Goal: Information Seeking & Learning: Learn about a topic

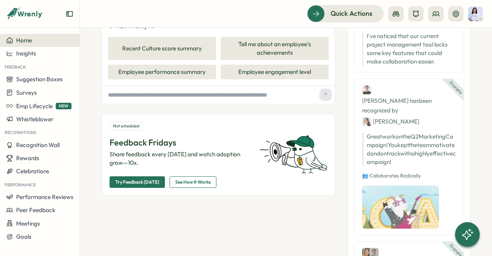
scroll to position [61, 0]
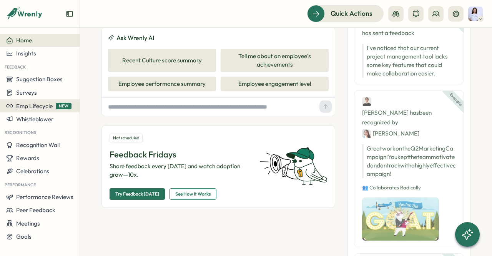
click at [28, 105] on span "Emp Lifecycle" at bounding box center [34, 105] width 37 height 7
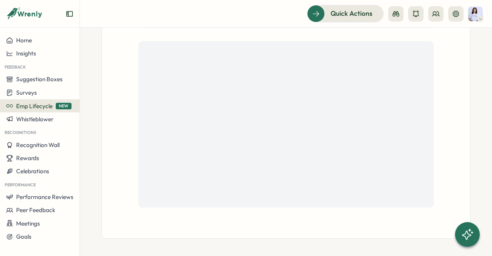
scroll to position [233, 0]
click at [473, 20] on img at bounding box center [475, 14] width 15 height 15
click at [469, 22] on header "Quick Actions" at bounding box center [286, 14] width 412 height 28
click at [44, 93] on div "Surveys" at bounding box center [39, 92] width 67 height 7
click at [43, 74] on button "Suggestion Boxes" at bounding box center [40, 79] width 80 height 13
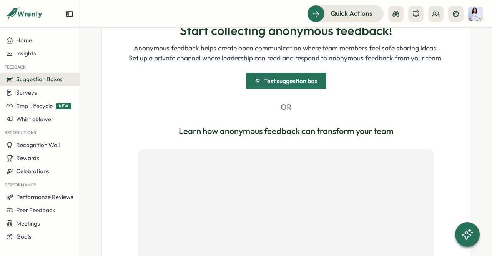
scroll to position [192, 0]
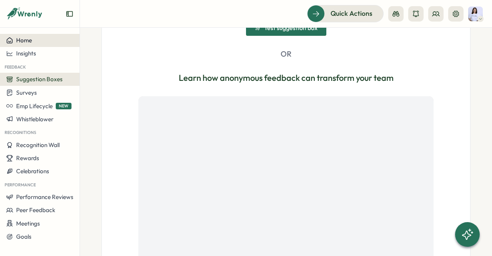
click at [37, 42] on div "Home" at bounding box center [39, 40] width 67 height 7
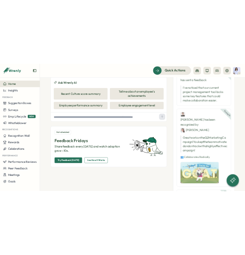
scroll to position [99, 0]
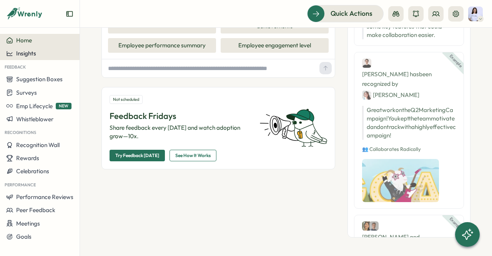
click at [29, 50] on span "Insights" at bounding box center [26, 53] width 20 height 7
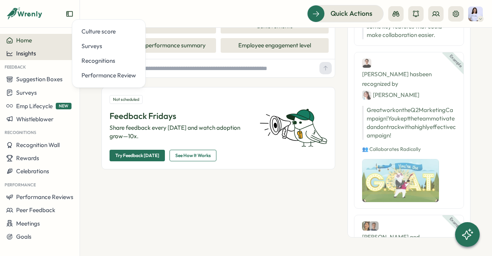
click at [26, 53] on span "Insights" at bounding box center [26, 53] width 20 height 7
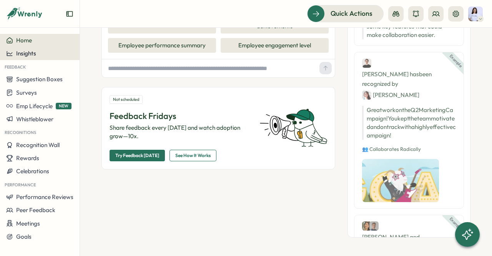
click at [26, 53] on span "Insights" at bounding box center [26, 53] width 20 height 7
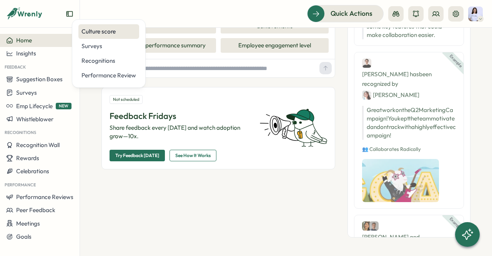
click at [102, 37] on div "Culture score" at bounding box center [108, 31] width 61 height 15
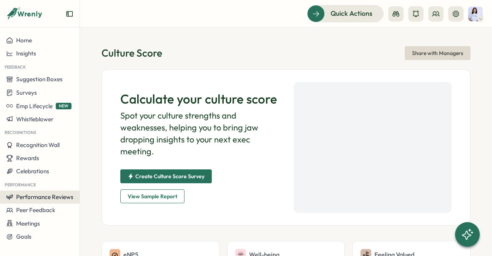
click at [43, 198] on span "Performance Reviews" at bounding box center [44, 196] width 57 height 7
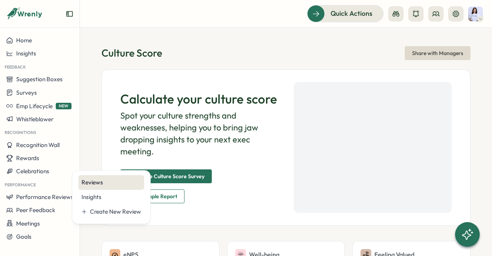
click at [91, 178] on div "Reviews" at bounding box center [112, 182] width 60 height 8
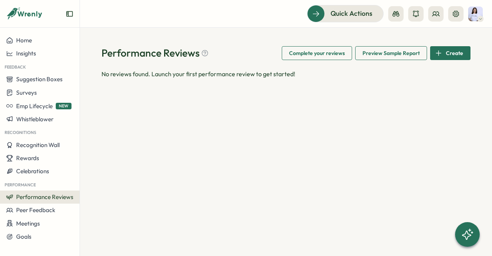
click at [444, 45] on div "Performance Reviews Complete your reviews Preview Sample Report Create No revie…" at bounding box center [286, 142] width 412 height 228
click at [438, 51] on icon "button" at bounding box center [438, 53] width 7 height 7
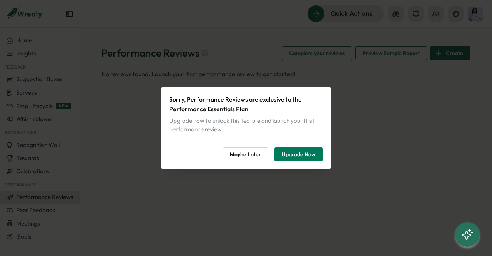
click at [245, 152] on span "Maybe Later" at bounding box center [245, 154] width 31 height 13
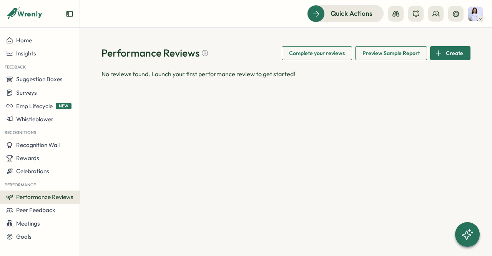
click at [389, 57] on span "Preview Sample Report" at bounding box center [391, 53] width 57 height 13
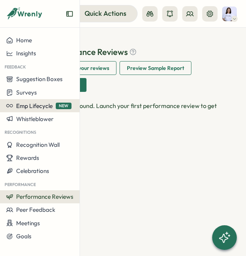
click at [25, 111] on button "Emp Lifecycle NEW" at bounding box center [40, 105] width 80 height 13
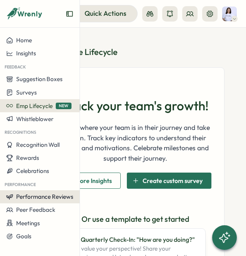
click at [41, 195] on span "Performance Reviews" at bounding box center [44, 196] width 57 height 7
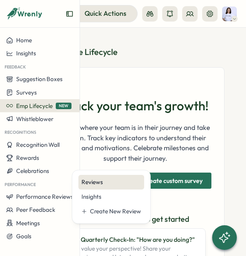
click at [111, 177] on div "Reviews" at bounding box center [111, 182] width 66 height 15
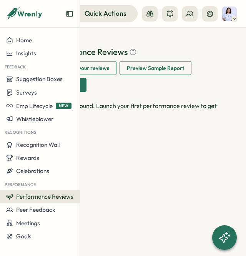
click at [60, 195] on span "Performance Reviews" at bounding box center [44, 196] width 57 height 7
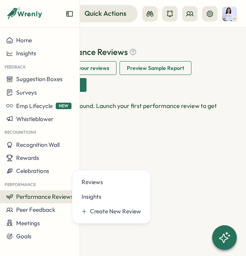
click at [210, 125] on div "Performance Reviews Complete your reviews Preview Sample Report Create No revie…" at bounding box center [135, 142] width 221 height 228
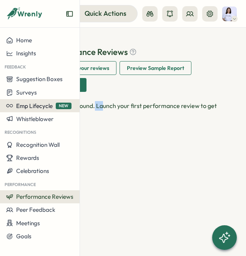
drag, startPoint x: 88, startPoint y: 108, endPoint x: 54, endPoint y: 107, distance: 34.6
click at [83, 108] on p "No reviews found. Launch your first performance review to get started!" at bounding box center [135, 110] width 178 height 19
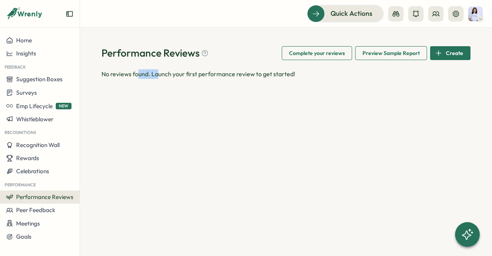
click at [388, 50] on span "Preview Sample Report" at bounding box center [391, 53] width 57 height 13
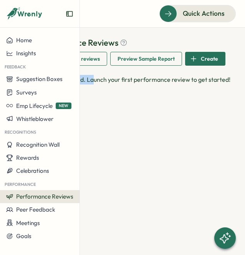
click at [36, 195] on span "Performance Reviews" at bounding box center [44, 196] width 57 height 7
click at [124, 102] on div "Performance Reviews Complete your reviews Preview Sample Report Create No revie…" at bounding box center [135, 142] width 221 height 228
click at [150, 53] on span "Preview Sample Report" at bounding box center [146, 58] width 57 height 13
drag, startPoint x: 108, startPoint y: 118, endPoint x: 108, endPoint y: 123, distance: 4.6
click at [109, 118] on div "Performance Reviews Complete your reviews Preview Sample Report Create No revie…" at bounding box center [135, 142] width 221 height 228
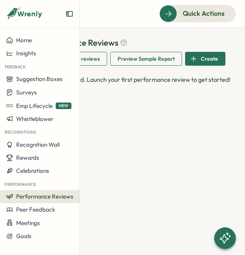
click at [42, 195] on span "Performance Reviews" at bounding box center [44, 196] width 57 height 7
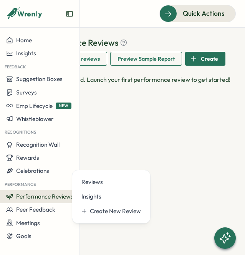
click at [225, 74] on div "Performance Reviews Complete your reviews Preview Sample Report Create No revie…" at bounding box center [135, 61] width 196 height 48
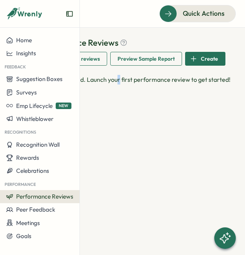
drag, startPoint x: 119, startPoint y: 105, endPoint x: 110, endPoint y: 96, distance: 13.3
click at [116, 105] on div "Performance Reviews Complete your reviews Preview Sample Report Create No revie…" at bounding box center [135, 142] width 221 height 228
click at [66, 15] on icon "Expand sidebar" at bounding box center [70, 14] width 8 height 8
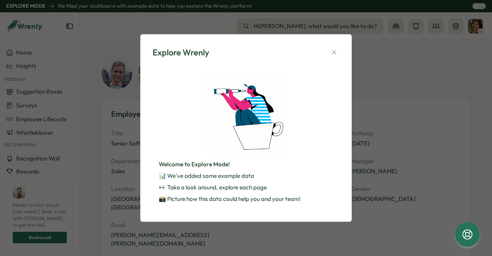
click at [300, 85] on div "Welcome to Explore Mode! 📊 We've added some example data 👀 Take a look around, …" at bounding box center [246, 139] width 187 height 142
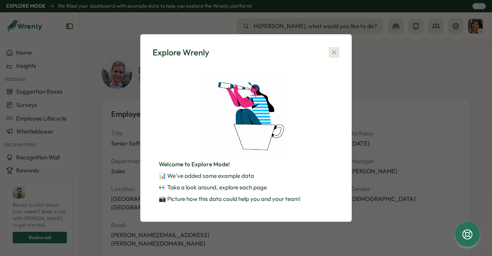
click at [332, 50] on icon "button" at bounding box center [334, 52] width 4 height 4
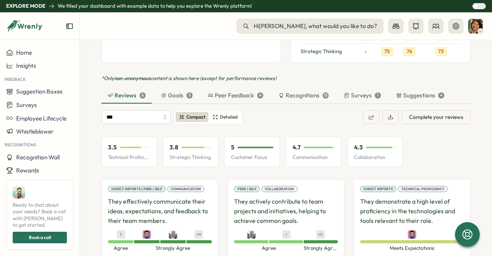
scroll to position [769, 0]
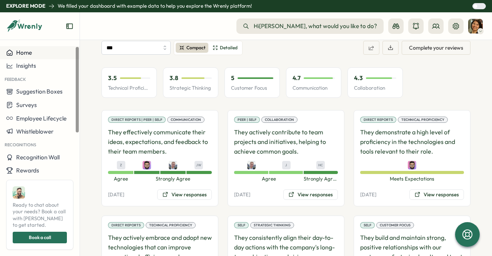
click at [24, 52] on span "Home" at bounding box center [24, 52] width 16 height 7
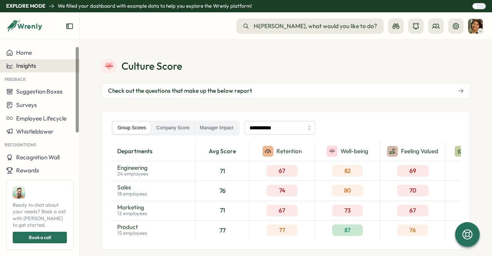
click at [27, 66] on span "Insights" at bounding box center [26, 65] width 20 height 7
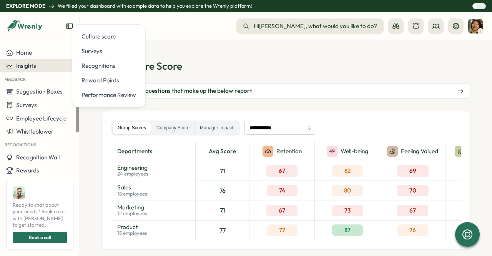
click at [27, 69] on span "Insights" at bounding box center [26, 65] width 20 height 7
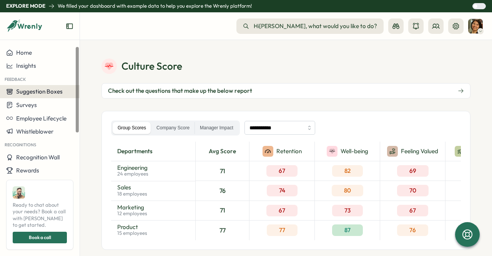
drag, startPoint x: 41, startPoint y: 65, endPoint x: 51, endPoint y: 86, distance: 22.7
click at [41, 66] on div "Insights" at bounding box center [39, 65] width 67 height 7
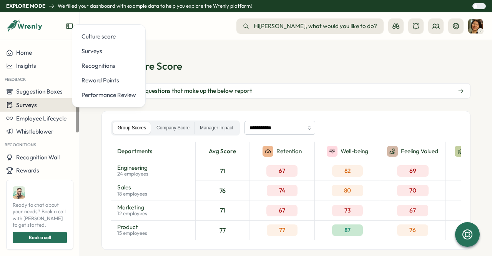
click at [50, 103] on div "Surveys" at bounding box center [39, 104] width 67 height 7
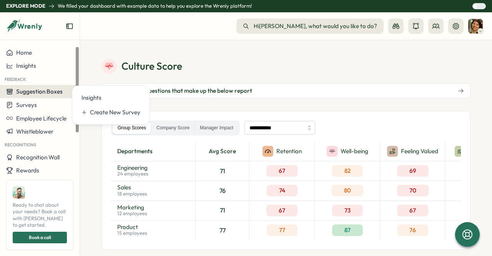
click at [49, 97] on button "Suggestion Boxes" at bounding box center [40, 91] width 80 height 13
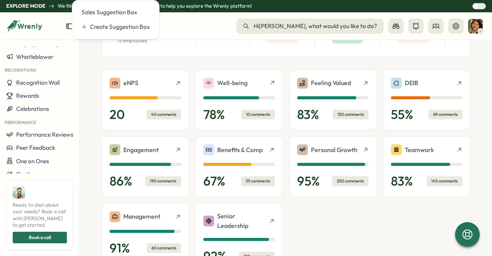
scroll to position [38, 0]
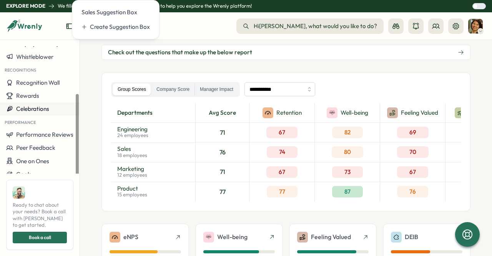
click at [29, 156] on div "Home Insights Feedback Suggestion Boxes Surveys Employee Lifecycle Whistleblowe…" at bounding box center [40, 76] width 80 height 209
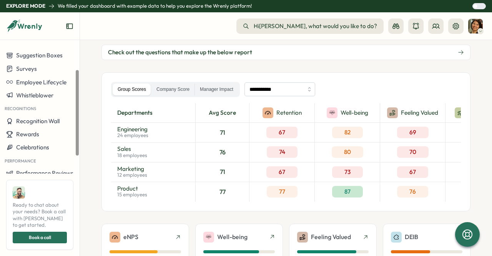
scroll to position [75, 0]
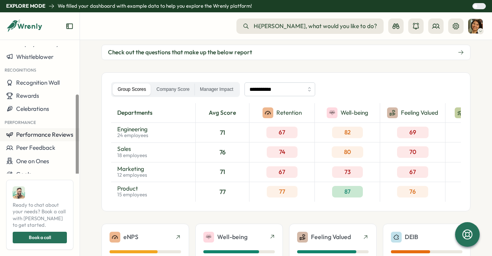
click at [43, 137] on span "Performance Reviews" at bounding box center [44, 134] width 57 height 7
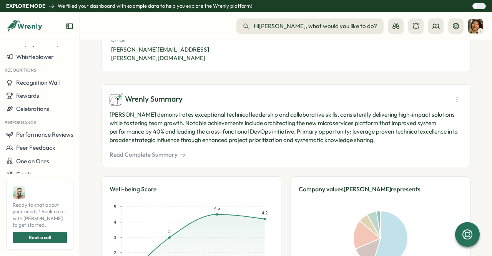
scroll to position [192, 0]
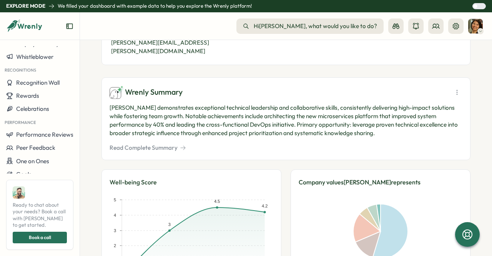
click at [169, 143] on button "Read Complete Summary" at bounding box center [148, 147] width 77 height 8
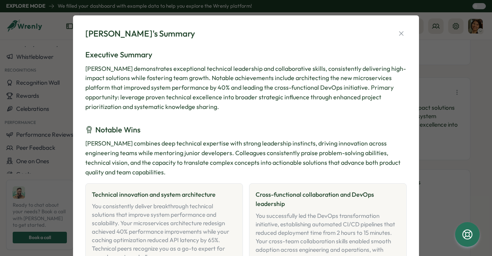
click at [434, 90] on div "[PERSON_NAME]'s Summary Executive Summary [PERSON_NAME] demonstrates exceptiona…" at bounding box center [246, 128] width 492 height 256
click at [396, 31] on button "button" at bounding box center [401, 33] width 11 height 11
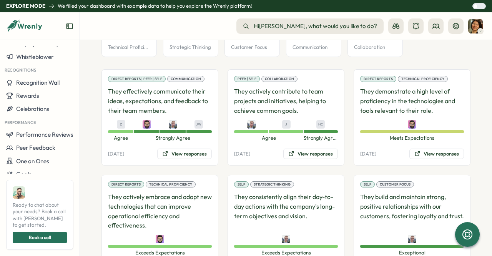
scroll to position [832, 0]
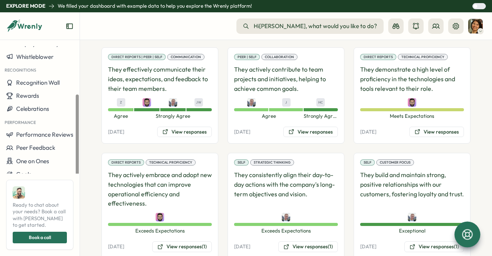
click at [460, 241] on div at bounding box center [468, 234] width 26 height 26
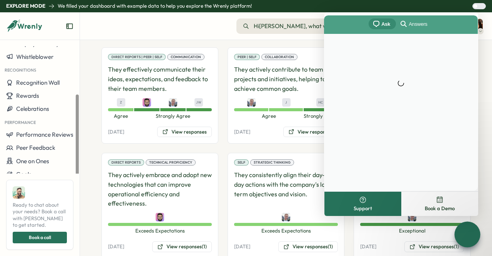
scroll to position [0, 0]
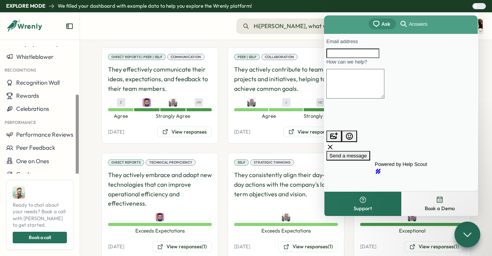
click at [95, 129] on section "[PERSON_NAME] employee Employee Information Title Senior Software Engineer Work…" at bounding box center [286, 148] width 412 height 216
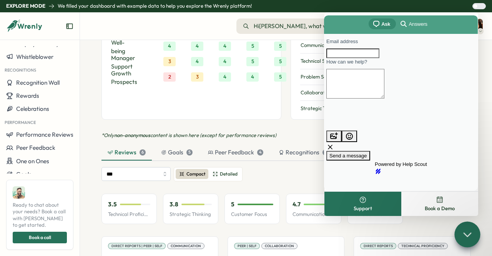
click at [475, 57] on div "Email address How can we help? image-plus emoji cross-large Send a message" at bounding box center [400, 99] width 149 height 123
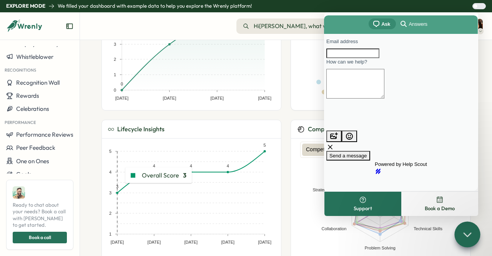
scroll to position [374, 0]
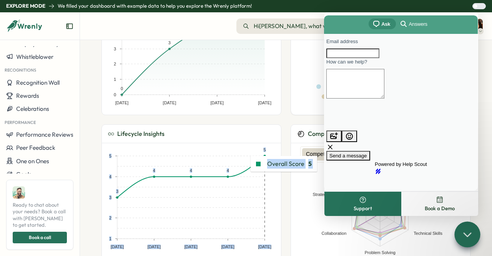
drag, startPoint x: 215, startPoint y: 143, endPoint x: 199, endPoint y: 142, distance: 15.8
click at [199, 142] on div "**********" at bounding box center [286, 142] width 369 height 493
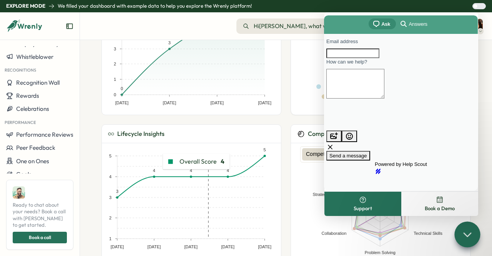
click at [189, 156] on rect at bounding box center [191, 197] width 37 height 83
click at [163, 156] on rect at bounding box center [154, 197] width 37 height 83
drag, startPoint x: 147, startPoint y: 164, endPoint x: 120, endPoint y: 179, distance: 30.8
click at [120, 179] on g "[DATE] Apr '[DATE] Oct '[DATE] 1 2 3 4 5 5 4 4 4 3" at bounding box center [190, 198] width 162 height 102
click at [132, 84] on rect at bounding box center [195, 57] width 171 height 98
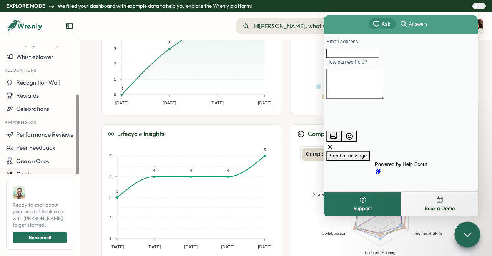
click at [20, 169] on button "Goals" at bounding box center [40, 174] width 80 height 13
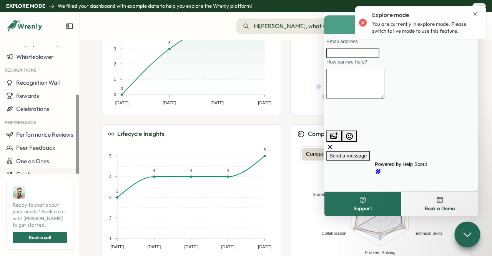
click at [20, 170] on button "Goals" at bounding box center [40, 174] width 80 height 13
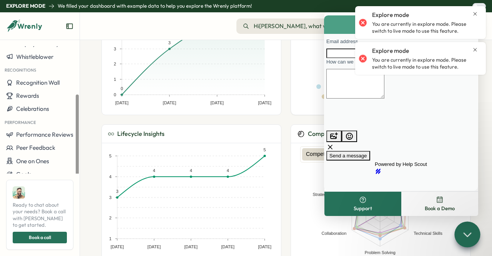
click at [475, 15] on icon "Close notification" at bounding box center [475, 14] width 6 height 6
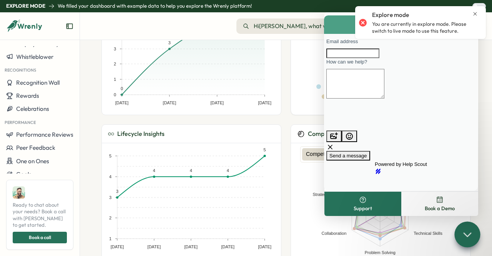
click at [476, 10] on div "Explore mode You are currently in explore mode. Please switch to live mode to u…" at bounding box center [420, 22] width 123 height 27
click at [475, 15] on icon "Close notification" at bounding box center [475, 14] width 6 height 6
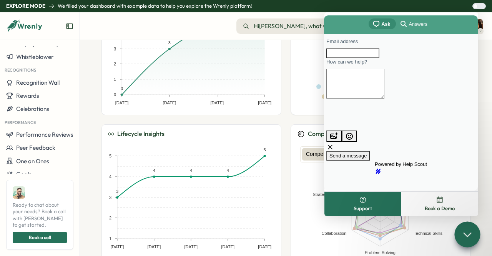
click at [342, 68] on form "Email address How can we help? image-plus emoji cross-large Send a message" at bounding box center [400, 99] width 149 height 123
click at [196, 92] on div "Well-being Score [DATE] [DATE] [DATE] [DATE] 0 1 2 3 4 5 4.2 4.5 3 0" at bounding box center [192, 51] width 180 height 127
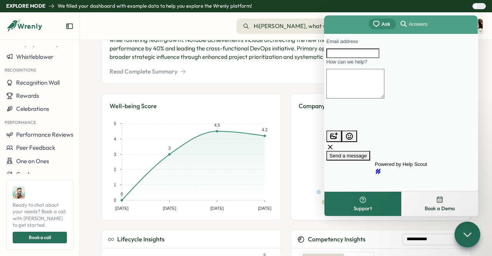
scroll to position [220, 0]
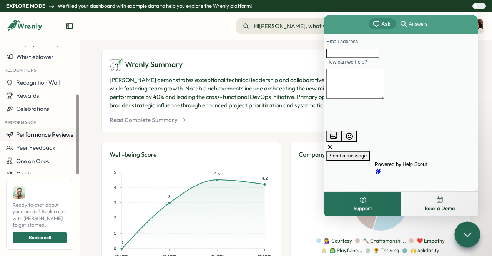
click at [49, 132] on span "Performance Reviews" at bounding box center [44, 134] width 57 height 7
click at [45, 114] on button "Celebrations" at bounding box center [40, 108] width 80 height 13
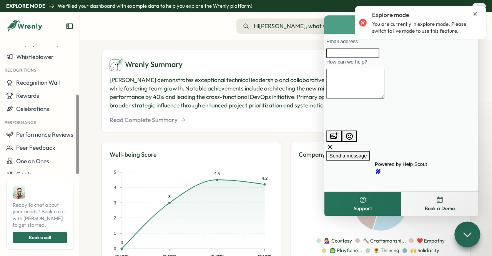
click at [50, 67] on div "Recognitions" at bounding box center [40, 69] width 80 height 13
click at [47, 60] on button "Whistleblower" at bounding box center [40, 56] width 80 height 13
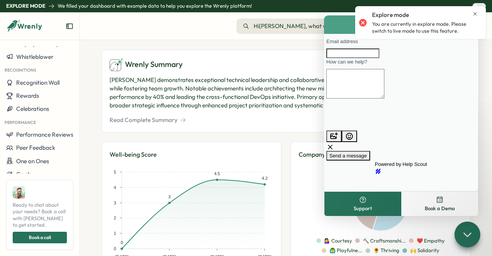
click at [253, 76] on p "[PERSON_NAME] demonstrates exceptional technical leadership and collaborative s…" at bounding box center [286, 93] width 353 height 34
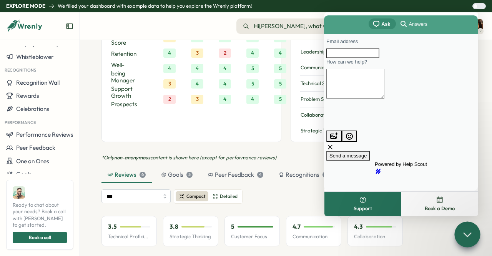
scroll to position [620, 0]
click at [464, 232] on icon at bounding box center [467, 233] width 11 height 11
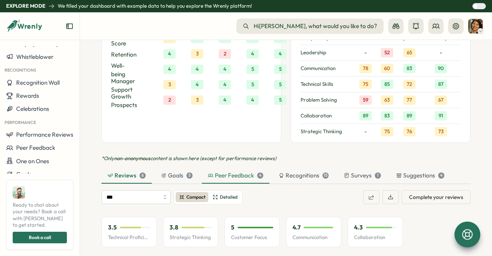
click at [246, 171] on div "Peer Feedback 4" at bounding box center [235, 175] width 55 height 8
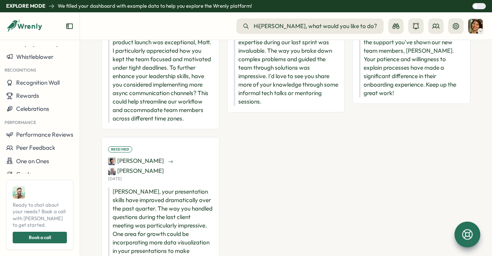
scroll to position [871, 0]
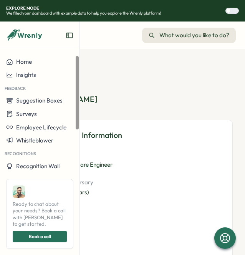
click at [169, 83] on div "Matthew Brooks employee" at bounding box center [135, 84] width 196 height 52
click at [70, 34] on icon "Expand sidebar" at bounding box center [70, 36] width 8 height 8
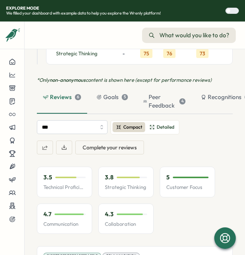
scroll to position [923, 0]
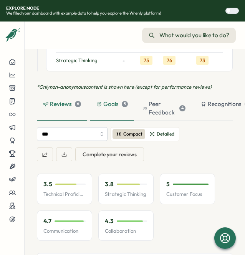
click at [120, 100] on div "Goals 5" at bounding box center [113, 104] width 32 height 8
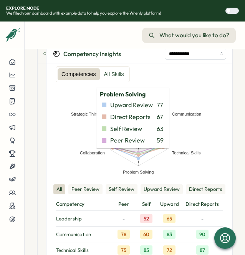
scroll to position [646, 0]
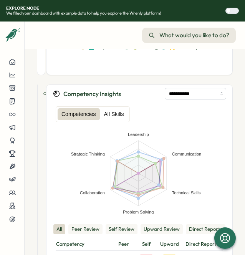
click at [110, 108] on label "All Skills" at bounding box center [114, 114] width 28 height 12
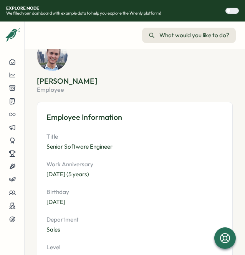
scroll to position [0, 0]
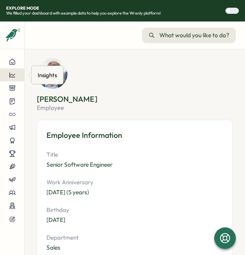
click at [8, 70] on button at bounding box center [12, 74] width 24 height 13
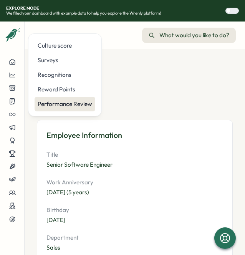
click at [57, 103] on div "Performance Review" at bounding box center [65, 104] width 55 height 8
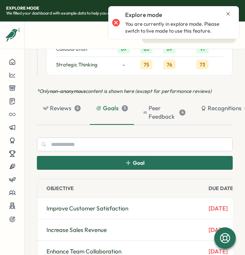
scroll to position [915, 0]
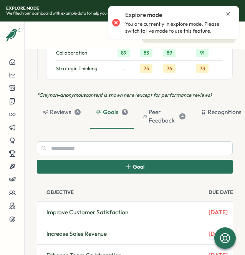
click at [142, 164] on span "Goal" at bounding box center [134, 166] width 19 height 13
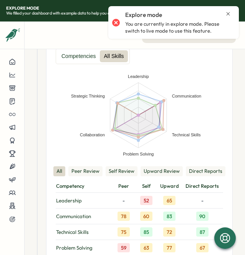
scroll to position [684, 0]
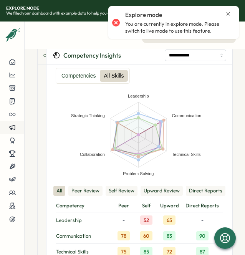
click at [7, 132] on button at bounding box center [12, 127] width 24 height 13
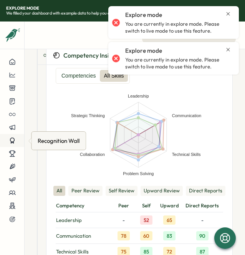
click at [12, 142] on icon at bounding box center [12, 140] width 7 height 7
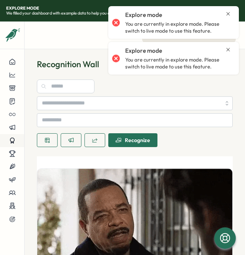
click at [9, 147] on button at bounding box center [12, 140] width 24 height 13
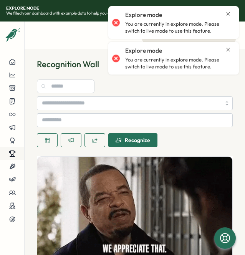
click at [12, 157] on icon at bounding box center [12, 157] width 5 height 0
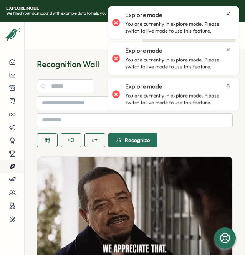
click at [15, 161] on button at bounding box center [12, 166] width 24 height 13
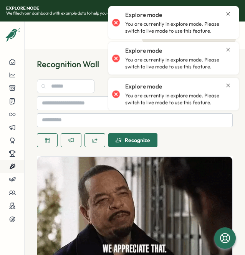
click at [14, 168] on icon at bounding box center [12, 166] width 7 height 7
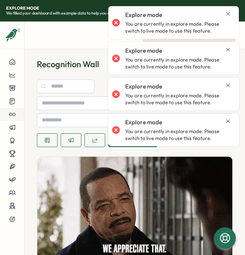
click at [15, 109] on button at bounding box center [12, 114] width 24 height 13
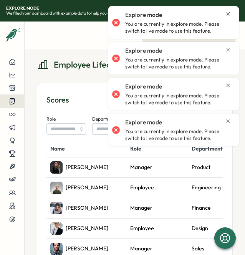
click at [13, 99] on icon at bounding box center [12, 102] width 5 height 6
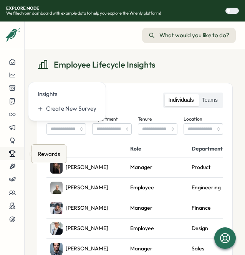
click at [7, 157] on div at bounding box center [12, 153] width 12 height 7
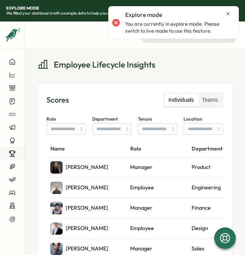
click at [10, 155] on icon at bounding box center [12, 153] width 7 height 7
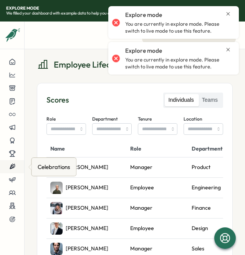
click at [12, 171] on button at bounding box center [12, 166] width 24 height 13
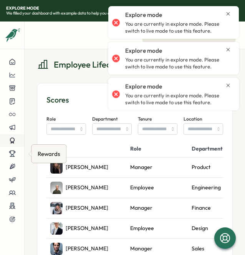
click at [17, 144] on div at bounding box center [12, 140] width 12 height 7
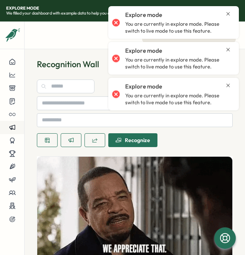
click at [17, 125] on div at bounding box center [12, 127] width 12 height 7
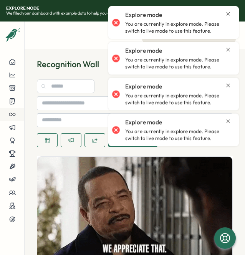
click at [16, 117] on div at bounding box center [12, 114] width 12 height 7
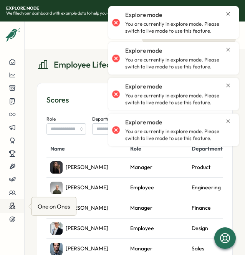
drag, startPoint x: 12, startPoint y: 205, endPoint x: 10, endPoint y: 202, distance: 4.0
click at [11, 203] on icon at bounding box center [12, 204] width 3 height 3
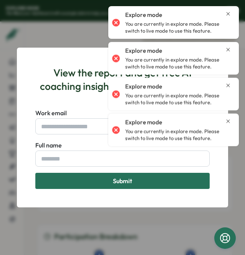
click at [47, 184] on div "Submit" at bounding box center [122, 180] width 157 height 15
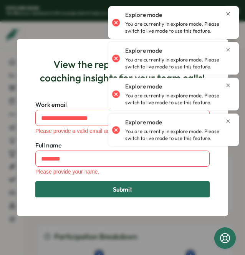
click at [16, 203] on div "View the report and get free AI coaching insights for your team calls! Work ema…" at bounding box center [122, 127] width 245 height 255
click at [10, 215] on div "View the report and get free AI coaching insights for your team calls! Work ema…" at bounding box center [122, 127] width 245 height 255
click at [8, 217] on div "View the report and get free AI coaching insights for your team calls! Work ema…" at bounding box center [122, 127] width 245 height 255
drag, startPoint x: 8, startPoint y: 217, endPoint x: 138, endPoint y: 55, distance: 207.4
click at [49, 151] on div "View the report and get free AI coaching insights for your team calls! Work ema…" at bounding box center [122, 127] width 245 height 255
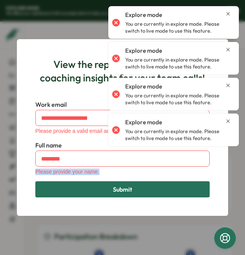
click at [230, 49] on icon "Close notification" at bounding box center [228, 50] width 6 height 6
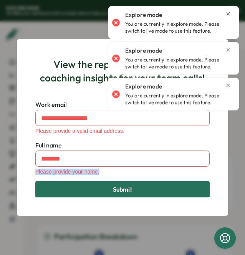
drag, startPoint x: 231, startPoint y: 17, endPoint x: 224, endPoint y: 28, distance: 13.3
click at [231, 17] on icon "Close notification" at bounding box center [228, 14] width 6 height 6
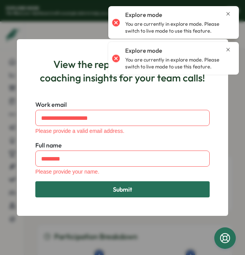
click at [228, 25] on p "You are currently in explore mode. Please switch to live mode to use this featu…" at bounding box center [178, 27] width 106 height 13
click at [230, 21] on p "You are currently in explore mode. Please switch to live mode to use this featu…" at bounding box center [178, 27] width 106 height 13
click at [229, 18] on div "Explore mode" at bounding box center [178, 15] width 106 height 8
click at [229, 17] on icon "Close notification" at bounding box center [228, 14] width 6 height 6
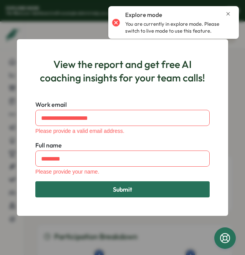
click at [227, 17] on div "Explore mode" at bounding box center [178, 15] width 106 height 8
click at [228, 13] on icon "Close notification" at bounding box center [228, 14] width 6 height 6
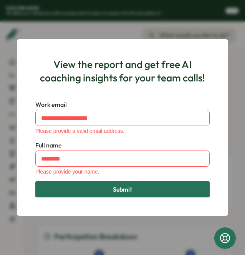
drag, startPoint x: 40, startPoint y: 234, endPoint x: 37, endPoint y: 230, distance: 5.8
click at [37, 231] on div "View the report and get free AI coaching insights for your team calls! Work ema…" at bounding box center [122, 127] width 245 height 255
click at [36, 227] on div "View the report and get free AI coaching insights for your team calls! Work ema…" at bounding box center [122, 127] width 245 height 255
drag, startPoint x: 35, startPoint y: 226, endPoint x: 100, endPoint y: 158, distance: 94.1
click at [62, 193] on div "View the report and get free AI coaching insights for your team calls! Work ema…" at bounding box center [122, 127] width 245 height 255
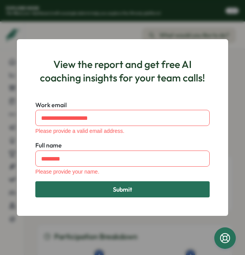
click at [105, 181] on form "Work email Please provide a valid email address. Full name Please provide your …" at bounding box center [122, 148] width 175 height 97
drag, startPoint x: 17, startPoint y: 242, endPoint x: 15, endPoint y: 238, distance: 4.8
click at [15, 239] on div "View the report and get free AI coaching insights for your team calls! Work ema…" at bounding box center [122, 127] width 245 height 255
drag, startPoint x: 15, startPoint y: 238, endPoint x: 19, endPoint y: 226, distance: 12.8
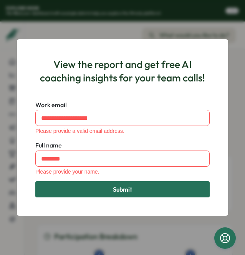
click at [15, 236] on div "View the report and get free AI coaching insights for your team calls! Work ema…" at bounding box center [122, 127] width 245 height 255
drag, startPoint x: 19, startPoint y: 226, endPoint x: 60, endPoint y: 38, distance: 192.5
click at [20, 223] on div "View the report and get free AI coaching insights for your team calls! Work ema…" at bounding box center [122, 127] width 245 height 255
drag, startPoint x: 52, startPoint y: 60, endPoint x: 48, endPoint y: 54, distance: 6.9
click at [48, 55] on div "View the report and get free AI coaching insights for your team calls! Work ema…" at bounding box center [122, 127] width 193 height 158
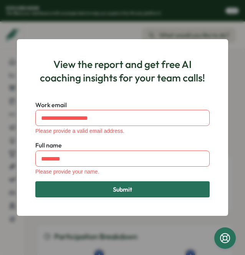
drag, startPoint x: 48, startPoint y: 54, endPoint x: 163, endPoint y: 24, distance: 119.1
click at [49, 48] on div "View the report and get free AI coaching insights for your team calls! Work ema…" at bounding box center [122, 127] width 193 height 158
drag, startPoint x: 216, startPoint y: 29, endPoint x: 164, endPoint y: 65, distance: 63.7
click at [174, 60] on div "View the report and get free AI coaching insights for your team calls! Work ema…" at bounding box center [122, 127] width 245 height 255
click at [24, 58] on div "View the report and get free AI coaching insights for your team calls! Work ema…" at bounding box center [122, 127] width 211 height 177
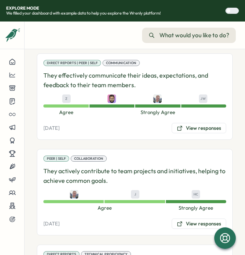
scroll to position [1231, 0]
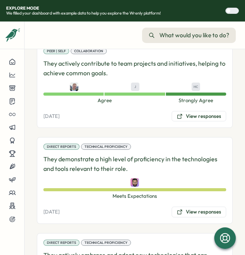
click at [189, 28] on button "Hi [PERSON_NAME] , what would you like to do? What would you like to do?" at bounding box center [189, 35] width 94 height 15
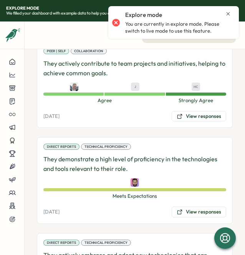
click at [185, 33] on div "Explore mode You are currently in explore mode. Please switch to live mode to u…" at bounding box center [173, 22] width 123 height 27
click at [175, 40] on button "Hi Sarah , what would you like to do? What would you like to do?" at bounding box center [189, 35] width 94 height 15
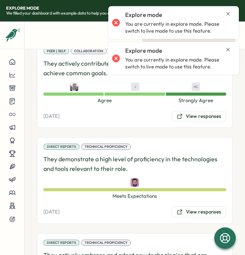
drag, startPoint x: 224, startPoint y: 10, endPoint x: 233, endPoint y: 15, distance: 10.2
click at [232, 15] on div "Explore mode You are currently in explore mode. Please switch to live mode to u…" at bounding box center [173, 22] width 123 height 27
click at [229, 18] on div "Explore mode" at bounding box center [178, 15] width 106 height 8
click at [227, 50] on icon "Close notification" at bounding box center [228, 50] width 6 height 6
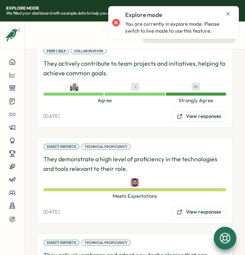
click at [225, 235] on icon at bounding box center [225, 238] width 13 height 13
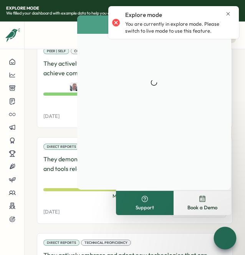
scroll to position [0, 0]
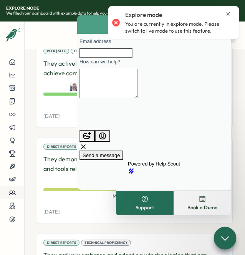
click at [5, 196] on button at bounding box center [12, 192] width 24 height 13
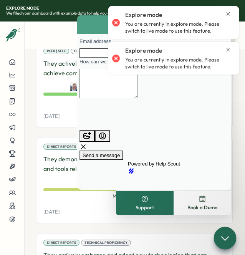
click at [27, 196] on section "Matthew Brooks employee Employee Information Title Senior Software Engineer Wor…" at bounding box center [135, 152] width 221 height 206
click at [52, 193] on span "Meets Expectations" at bounding box center [134, 196] width 183 height 7
drag, startPoint x: 6, startPoint y: 131, endPoint x: 123, endPoint y: 60, distance: 137.0
click at [11, 128] on div at bounding box center [12, 127] width 12 height 7
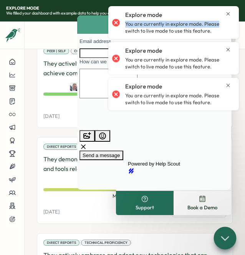
click at [229, 20] on div "Explore mode You are currently in explore mode. Please switch to live mode to u…" at bounding box center [173, 22] width 123 height 27
click at [229, 21] on p "You are currently in explore mode. Please switch to live mode to use this featu…" at bounding box center [178, 27] width 106 height 13
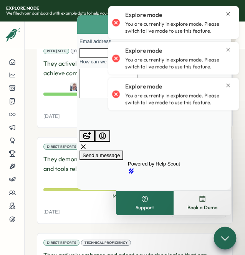
click at [228, 12] on icon "Close notification" at bounding box center [228, 14] width 6 height 6
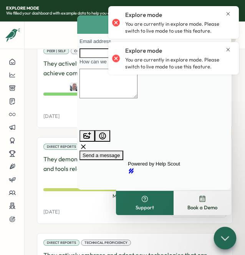
click at [230, 13] on icon "Close notification" at bounding box center [228, 13] width 3 height 3
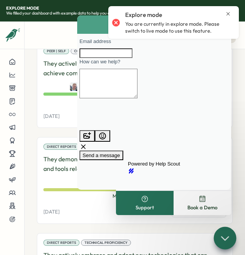
click at [228, 13] on icon "Close notification" at bounding box center [228, 14] width 6 height 6
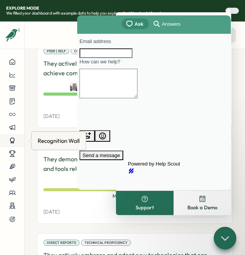
click at [14, 135] on button at bounding box center [12, 140] width 24 height 13
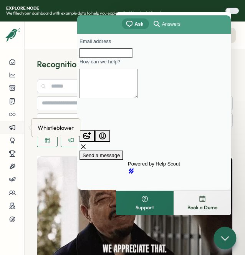
click at [11, 129] on icon at bounding box center [12, 127] width 7 height 7
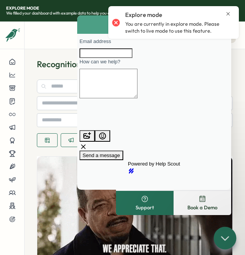
click at [228, 15] on div "Explore mode You are currently in explore mode. Please switch to live mode to u…" at bounding box center [173, 22] width 123 height 27
click at [227, 18] on div "Explore mode" at bounding box center [178, 15] width 106 height 8
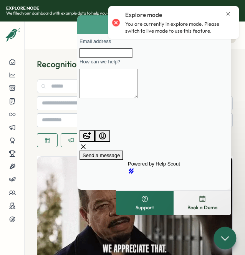
click at [228, 13] on icon "Close notification" at bounding box center [228, 14] width 6 height 6
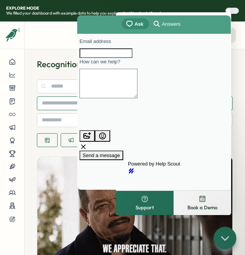
click at [30, 108] on section "Recognition Wall Recognize Emily Davis has been recognized for 💡 - Creative Pro…" at bounding box center [135, 152] width 221 height 206
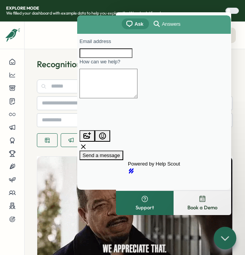
drag, startPoint x: 29, startPoint y: 107, endPoint x: 51, endPoint y: 127, distance: 29.2
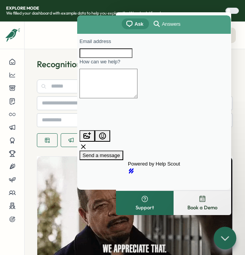
click at [39, 113] on section "Recognition Wall Recognize Emily Davis has been recognized for 💡 - Creative Pro…" at bounding box center [135, 152] width 221 height 206
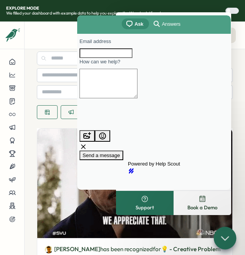
scroll to position [38, 0]
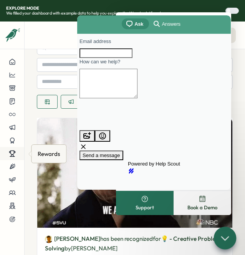
click at [14, 152] on icon at bounding box center [14, 153] width 1 height 2
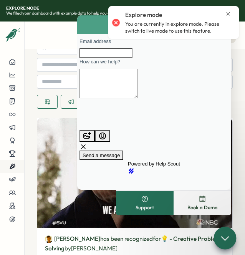
drag, startPoint x: 14, startPoint y: 152, endPoint x: 11, endPoint y: 166, distance: 15.0
click at [12, 162] on div at bounding box center [12, 140] width 24 height 171
click at [11, 166] on icon at bounding box center [12, 167] width 2 height 2
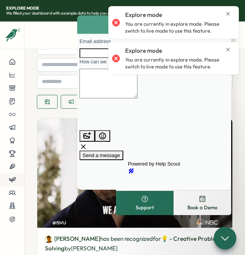
drag, startPoint x: 11, startPoint y: 166, endPoint x: 10, endPoint y: 174, distance: 8.1
click at [10, 170] on icon at bounding box center [12, 166] width 7 height 7
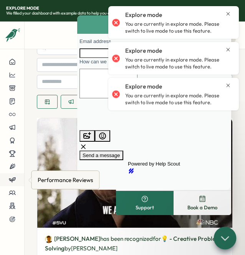
click at [10, 175] on button at bounding box center [12, 179] width 24 height 13
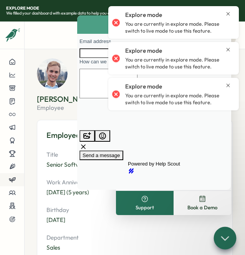
click at [10, 175] on button at bounding box center [12, 179] width 24 height 13
click at [9, 103] on icon at bounding box center [12, 101] width 7 height 7
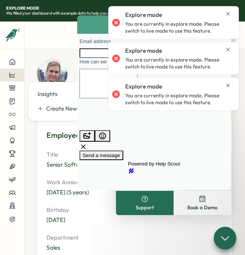
drag, startPoint x: 9, startPoint y: 96, endPoint x: 15, endPoint y: 80, distance: 17.1
click at [11, 90] on div at bounding box center [12, 140] width 24 height 171
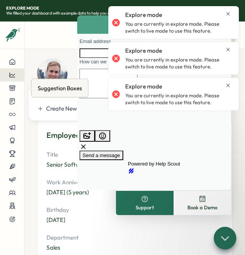
click at [15, 79] on button at bounding box center [12, 74] width 24 height 13
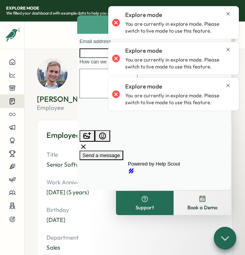
click at [15, 95] on button at bounding box center [12, 101] width 24 height 13
click at [17, 85] on div at bounding box center [12, 88] width 12 height 7
click at [14, 101] on icon at bounding box center [12, 101] width 7 height 7
